Goal: Find specific page/section: Find specific page/section

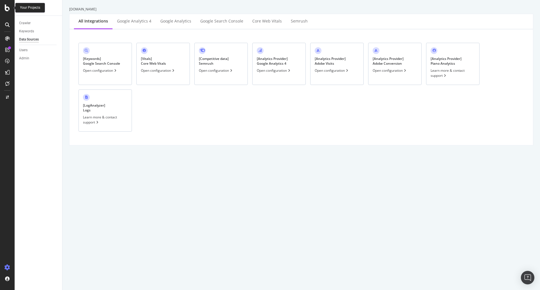
click at [10, 10] on div at bounding box center [7, 7] width 13 height 7
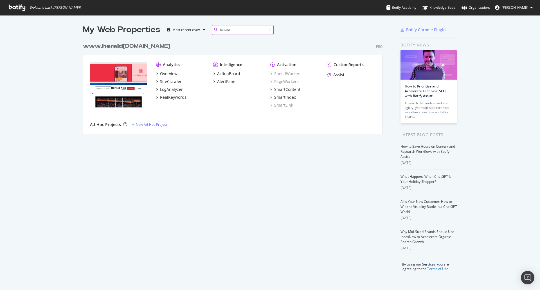
scroll to position [94, 300]
type input "herald"
click at [167, 73] on div "Overview" at bounding box center [168, 74] width 17 height 6
